Goal: Task Accomplishment & Management: Complete application form

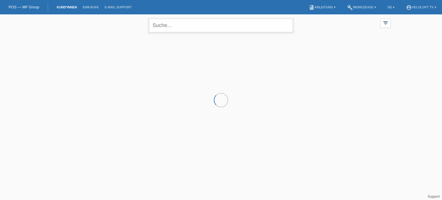
click at [231, 26] on input "text" at bounding box center [221, 26] width 144 height 14
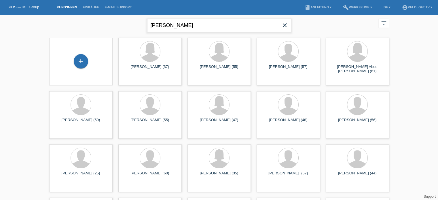
type input "[PERSON_NAME]"
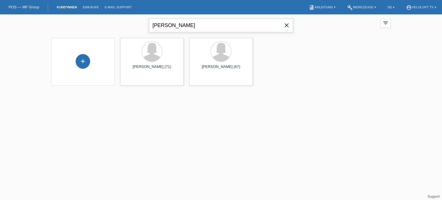
drag, startPoint x: 223, startPoint y: 28, endPoint x: 154, endPoint y: 28, distance: 68.8
click at [154, 28] on input "[PERSON_NAME]" at bounding box center [221, 26] width 144 height 14
click at [84, 62] on div "+" at bounding box center [83, 61] width 14 height 14
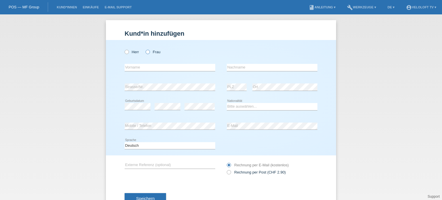
click at [145, 49] on icon at bounding box center [145, 49] width 0 height 0
click at [146, 51] on input "Frau" at bounding box center [148, 52] width 4 height 4
radio input "true"
click at [142, 69] on input "text" at bounding box center [170, 67] width 91 height 7
paste input "[PERSON_NAME]"
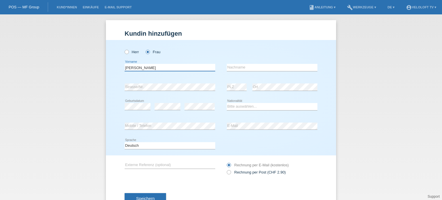
drag, startPoint x: 134, startPoint y: 68, endPoint x: 179, endPoint y: 67, distance: 44.9
click at [179, 67] on input "[PERSON_NAME]" at bounding box center [170, 67] width 91 height 7
type input "[PERSON_NAME]"
click at [235, 69] on input "text" at bounding box center [272, 67] width 91 height 7
paste input "Krummenacher Felder"
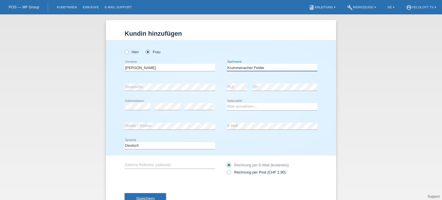
type input "Krummenacher Felder"
click at [238, 107] on select "Bitte auswählen... Schweiz Deutschland Liechtenstein Österreich ------------ Af…" at bounding box center [272, 106] width 91 height 7
select select "CH"
click at [227, 103] on select "Bitte auswählen... Schweiz Deutschland Liechtenstein Österreich ------------ Af…" at bounding box center [272, 106] width 91 height 7
click at [238, 128] on div "error E-Mail" at bounding box center [272, 127] width 91 height 20
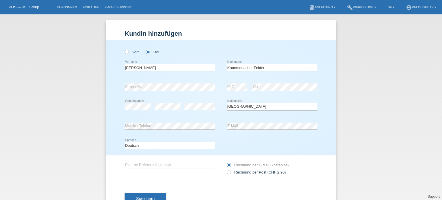
click at [63, 105] on div "Kund*in hinzufügen Kunde hinzufügen Kundin hinzufügen Herr Frau Cecile error Vo…" at bounding box center [221, 107] width 442 height 186
click at [375, 61] on div "Kund*in hinzufügen Kunde hinzufügen Kundin hinzufügen Herr Frau Cecile error Vo…" at bounding box center [221, 107] width 442 height 186
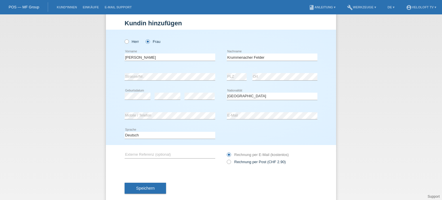
scroll to position [21, 0]
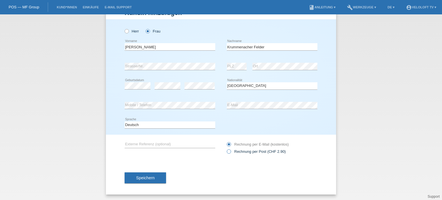
click at [226, 149] on icon at bounding box center [226, 149] width 0 height 0
click at [227, 152] on input "Rechnung per Post (CHF 2.90)" at bounding box center [229, 152] width 4 height 7
radio input "true"
click at [145, 178] on span "Speichern" at bounding box center [145, 178] width 18 height 5
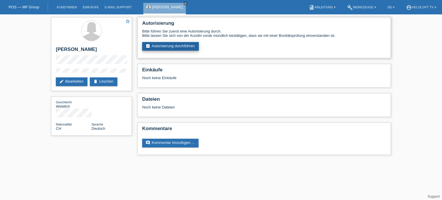
click at [186, 48] on link "assignment_turned_in Autorisierung durchführen" at bounding box center [170, 46] width 57 height 9
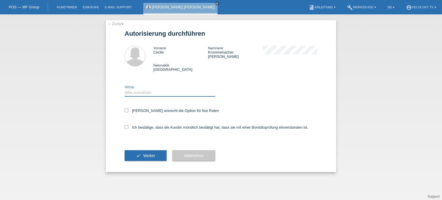
click at [135, 89] on select "Bitte auswählen CHF 1.00 - CHF 499.00 CHF 500.00 - CHF 1'999.00 CHF 2'000.00 - …" at bounding box center [170, 92] width 91 height 7
select select "3"
click at [125, 89] on select "Bitte auswählen CHF 1.00 - CHF 499.00 CHF 500.00 - CHF 1'999.00 CHF 2'000.00 - …" at bounding box center [170, 92] width 91 height 7
click at [126, 109] on icon at bounding box center [127, 111] width 4 height 4
click at [126, 109] on input "Kundin wünscht die Option für fixe Raten" at bounding box center [127, 111] width 4 height 4
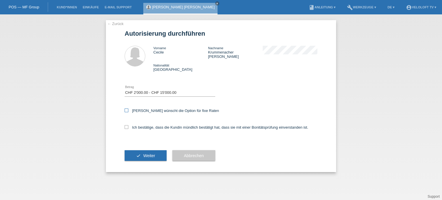
checkbox input "true"
click at [165, 89] on select "Bitte auswählen CHF 1.00 - CHF 499.00 CHF 500.00 - CHF 1'999.00 CHF 2'000.00 - …" at bounding box center [170, 92] width 91 height 7
select select "2"
click at [125, 89] on select "Bitte auswählen CHF 1.00 - CHF 499.00 CHF 500.00 - CHF 1'999.00 CHF 2'000.00 - …" at bounding box center [170, 92] width 91 height 7
click at [127, 125] on label "Ich bestätige, dass die Kundin mündlich bestätigt hat, dass sie mit einer Bonit…" at bounding box center [217, 127] width 184 height 4
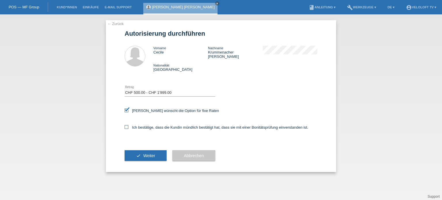
click at [127, 125] on input "Ich bestätige, dass die Kundin mündlich bestätigt hat, dass sie mit einer Bonit…" at bounding box center [127, 127] width 4 height 4
checkbox input "true"
click at [153, 154] on button "check Weiter" at bounding box center [146, 155] width 42 height 11
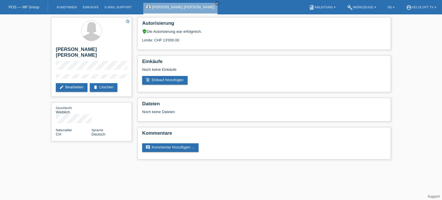
click at [84, 150] on div "star_border Cecile Krummenacher Felder edit Bearbeiten delete Löschen Geschlech…" at bounding box center [221, 89] width 346 height 151
click at [99, 71] on div "star_border Cecile Krummenacher Felder edit Bearbeiten delete Löschen" at bounding box center [91, 56] width 81 height 79
copy div "[PERSON_NAME] [PERSON_NAME]"
click at [103, 111] on div "Geschlecht Weiblich Nationalität CH Sprache Deutsch" at bounding box center [91, 122] width 81 height 39
drag, startPoint x: 190, startPoint y: 41, endPoint x: 161, endPoint y: 39, distance: 29.4
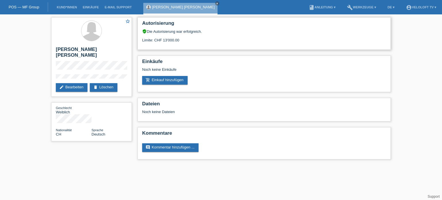
click at [161, 39] on div "Limite: CHF 13'000.00" at bounding box center [264, 38] width 244 height 9
copy div "13'000.00"
click at [221, 62] on h2 "Einkäufe" at bounding box center [264, 63] width 244 height 9
click at [174, 79] on link "add_shopping_cart Einkauf hinzufügen" at bounding box center [165, 80] width 46 height 9
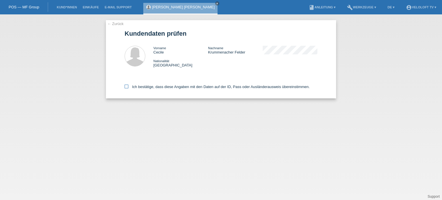
click at [126, 85] on icon at bounding box center [127, 87] width 4 height 4
click at [126, 85] on input "Ich bestätige, dass diese Angaben mit den Daten auf der ID, Pass oder Ausländer…" at bounding box center [127, 87] width 4 height 4
checkbox input "true"
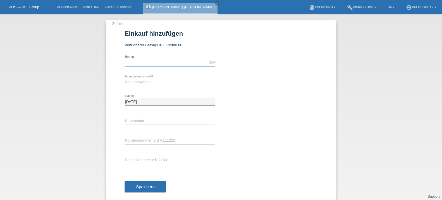
click at [141, 62] on input "text" at bounding box center [170, 62] width 91 height 7
type input "1990.00"
click at [158, 86] on icon at bounding box center [170, 86] width 91 height 0
click at [147, 79] on select "Bitte auswählen Fixe Raten Kauf auf Rechnung mit Teilzahlungsoption" at bounding box center [170, 82] width 91 height 7
select select "77"
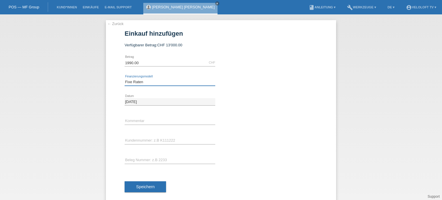
click at [125, 79] on select "Bitte auswählen Fixe Raten Kauf auf Rechnung mit Teilzahlungsoption" at bounding box center [170, 82] width 91 height 7
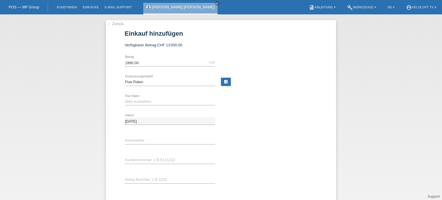
click at [132, 96] on div "Bitte auswählen 4 Raten 5 Raten 6 Raten 7 Raten 8 Raten 9 Raten 10 Raten 11 Rat…" at bounding box center [170, 102] width 91 height 20
drag, startPoint x: 135, startPoint y: 100, endPoint x: 138, endPoint y: 104, distance: 4.5
click at [136, 100] on select "Bitte auswählen 4 Raten 5 Raten 6 Raten 7 Raten 8 Raten 9 Raten 10 Raten 11 Rat…" at bounding box center [170, 101] width 91 height 7
select select "202"
click at [125, 98] on select "Bitte auswählen 4 Raten 5 Raten 6 Raten 7 Raten 8 Raten 9 Raten 10 Raten 11 Rat…" at bounding box center [170, 101] width 91 height 7
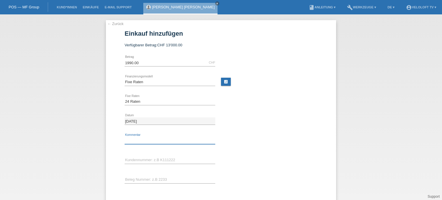
click at [130, 140] on input "text" at bounding box center [170, 140] width 91 height 7
type input "[DOMAIN_NAME]"
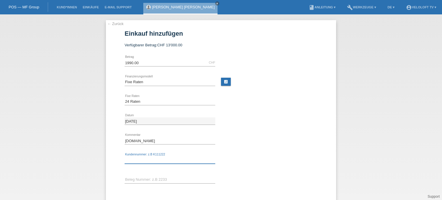
click at [138, 160] on input "text" at bounding box center [170, 160] width 91 height 7
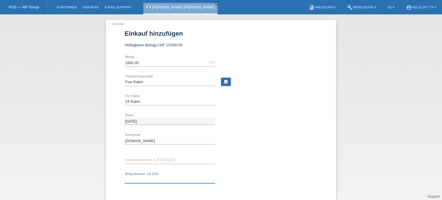
click at [130, 179] on input "text" at bounding box center [170, 179] width 91 height 7
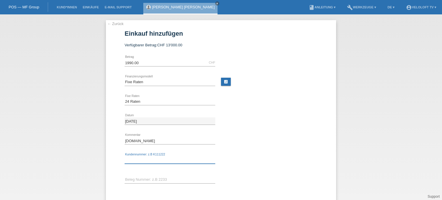
click at [174, 158] on input "text" at bounding box center [170, 160] width 91 height 7
paste input "C165123"
type input "C165123"
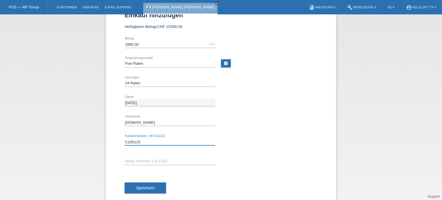
scroll to position [28, 0]
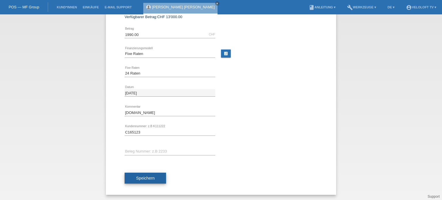
click at [144, 179] on span "Speichern" at bounding box center [145, 178] width 18 height 5
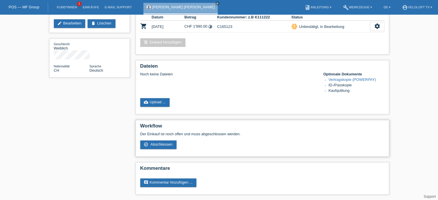
scroll to position [64, 0]
click at [160, 144] on span "Abschliessen" at bounding box center [161, 144] width 22 height 4
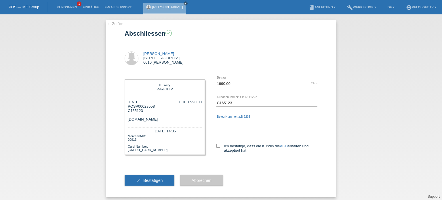
click at [222, 122] on input "text" at bounding box center [267, 122] width 101 height 7
click at [217, 145] on icon at bounding box center [219, 146] width 4 height 4
click at [217, 145] on input "Ich bestätige, dass die Kundin die AGB erhalten und akzeptiert hat." at bounding box center [219, 146] width 4 height 4
checkbox input "true"
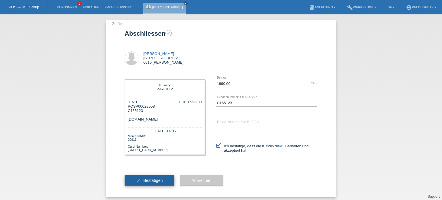
click at [145, 181] on span "Bestätigen" at bounding box center [153, 180] width 20 height 5
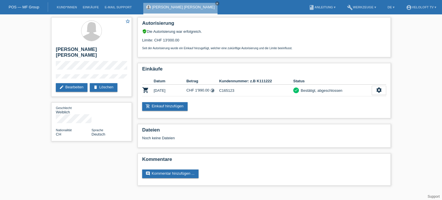
click at [4, 143] on div "star_border [PERSON_NAME] [PERSON_NAME] edit Bearbeiten delete Löschen Geschlec…" at bounding box center [221, 102] width 442 height 177
click at [72, 6] on link "Kund*innen" at bounding box center [67, 6] width 26 height 3
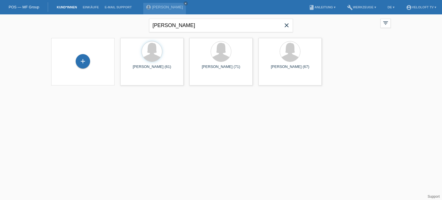
click at [287, 25] on icon "close" at bounding box center [286, 25] width 7 height 7
